Goal: Navigation & Orientation: Go to known website

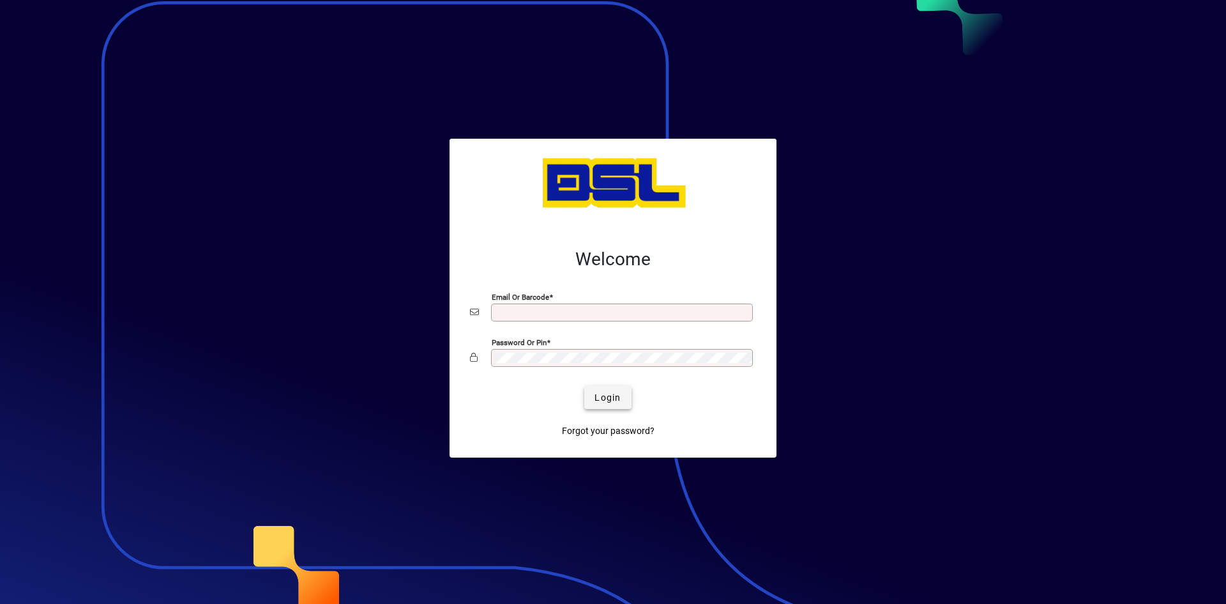
type input "**********"
click at [600, 386] on span "submit" at bounding box center [607, 397] width 47 height 31
